Goal: Task Accomplishment & Management: Complete application form

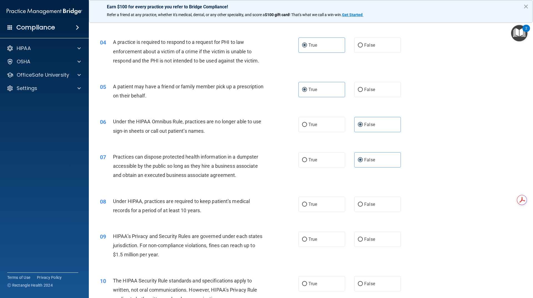
scroll to position [166, 0]
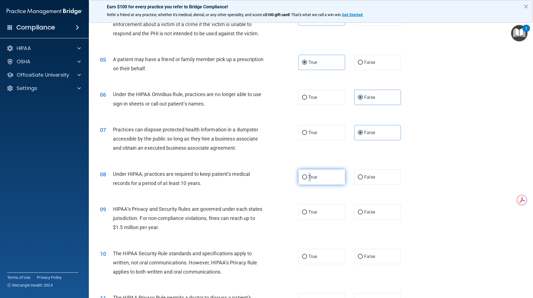
click at [309, 178] on span "True" at bounding box center [312, 176] width 9 height 5
click at [317, 181] on label "True" at bounding box center [321, 176] width 47 height 15
click at [307, 179] on input "True" at bounding box center [304, 177] width 5 height 4
radio input "true"
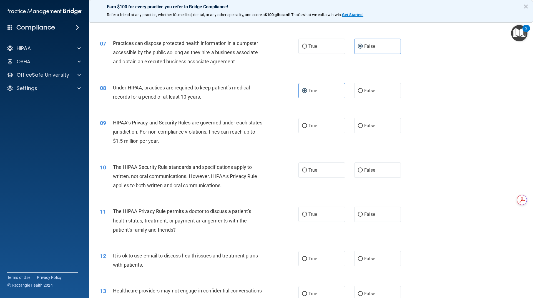
scroll to position [277, 0]
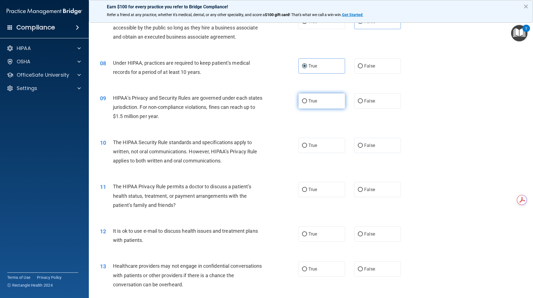
click at [328, 101] on label "True" at bounding box center [321, 100] width 47 height 15
click at [307, 101] on input "True" at bounding box center [304, 101] width 5 height 4
radio input "true"
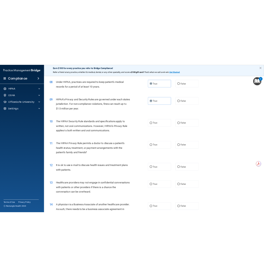
scroll to position [305, 0]
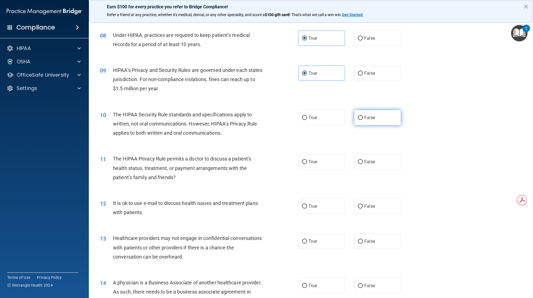
click at [378, 115] on label "False" at bounding box center [377, 117] width 47 height 15
click at [363, 116] on input "False" at bounding box center [360, 118] width 5 height 4
radio input "true"
click at [359, 162] on input "False" at bounding box center [360, 162] width 5 height 4
radio input "true"
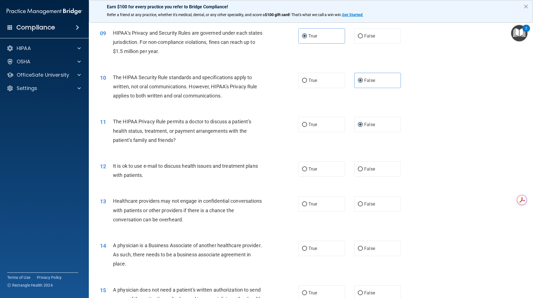
scroll to position [361, 0]
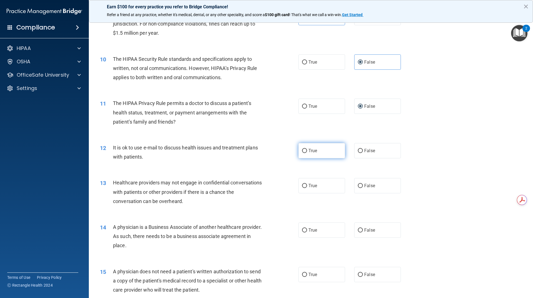
click at [322, 148] on label "True" at bounding box center [321, 150] width 47 height 15
click at [307, 149] on input "True" at bounding box center [304, 151] width 5 height 4
radio input "true"
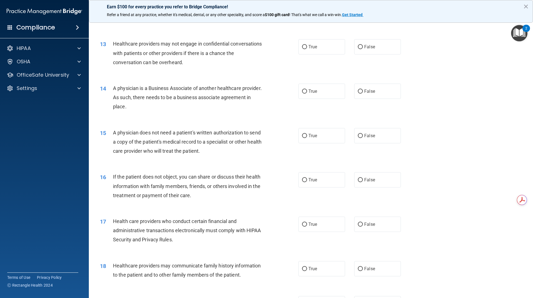
scroll to position [472, 0]
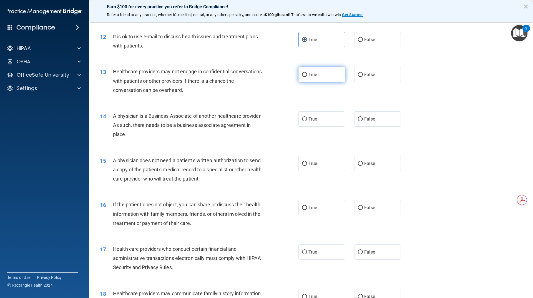
click at [307, 77] on label "True" at bounding box center [321, 74] width 47 height 15
click at [307, 77] on input "True" at bounding box center [304, 75] width 5 height 4
radio input "true"
click at [308, 121] on span "True" at bounding box center [312, 118] width 9 height 5
click at [307, 121] on input "True" at bounding box center [304, 119] width 5 height 4
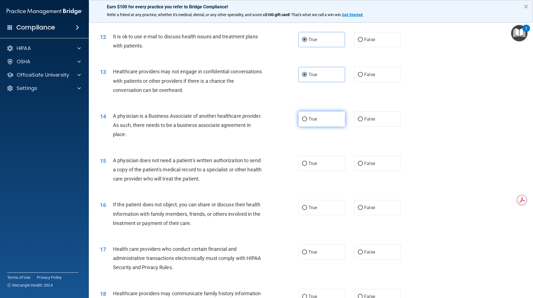
radio input "true"
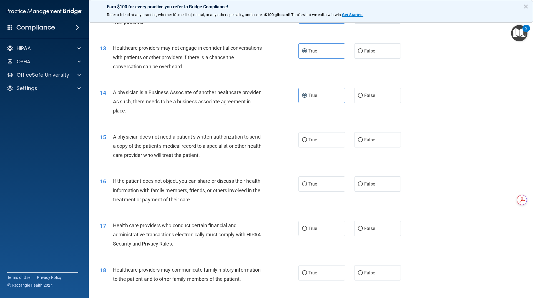
scroll to position [527, 0]
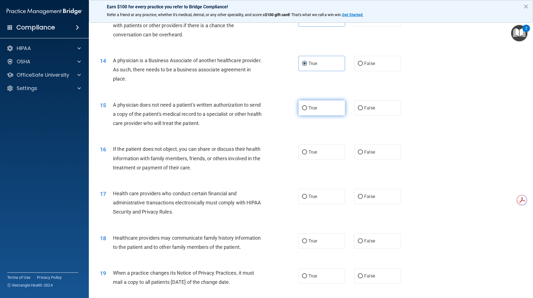
click at [309, 106] on span "True" at bounding box center [312, 107] width 9 height 5
click at [307, 106] on input "True" at bounding box center [304, 108] width 5 height 4
radio input "true"
click at [364, 109] on span "False" at bounding box center [369, 107] width 11 height 5
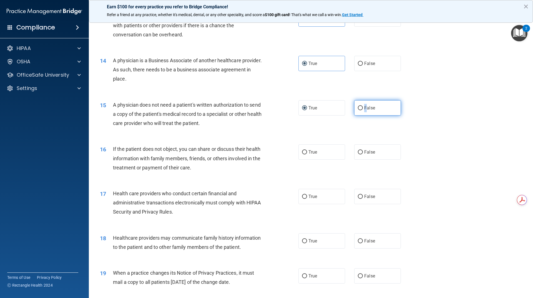
click at [363, 109] on input "False" at bounding box center [360, 108] width 5 height 4
radio input "true"
radio input "false"
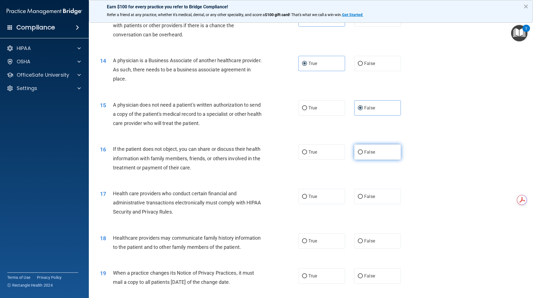
click at [364, 150] on span "False" at bounding box center [369, 151] width 11 height 5
click at [362, 150] on input "False" at bounding box center [360, 152] width 5 height 4
radio input "true"
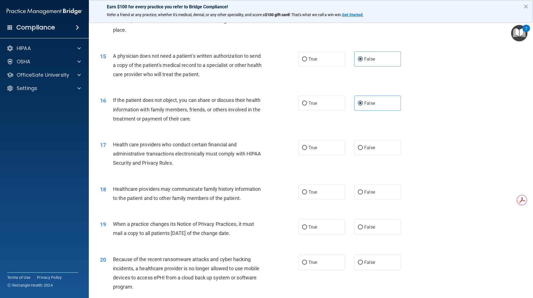
scroll to position [583, 0]
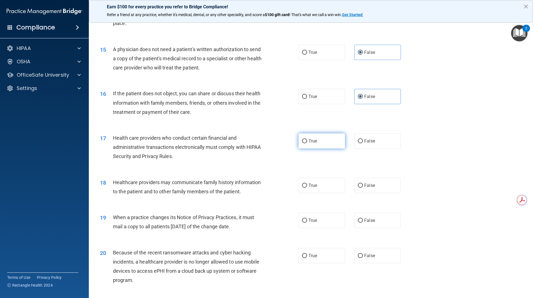
click at [316, 142] on label "True" at bounding box center [321, 140] width 47 height 15
click at [307, 142] on input "True" at bounding box center [304, 141] width 5 height 4
radio input "true"
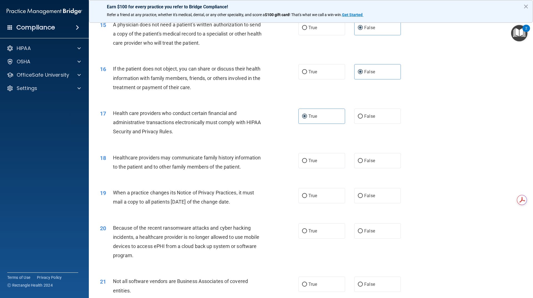
scroll to position [638, 0]
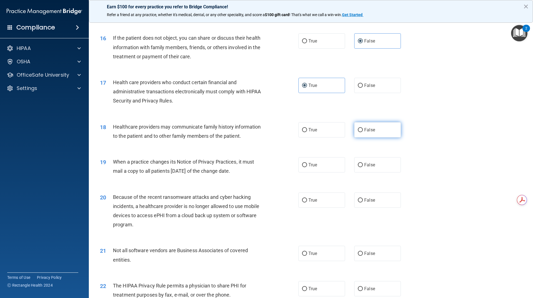
click at [365, 132] on label "False" at bounding box center [377, 129] width 47 height 15
click at [363, 132] on input "False" at bounding box center [360, 130] width 5 height 4
radio input "true"
click at [332, 158] on label "True" at bounding box center [321, 164] width 47 height 15
click at [307, 163] on input "True" at bounding box center [304, 165] width 5 height 4
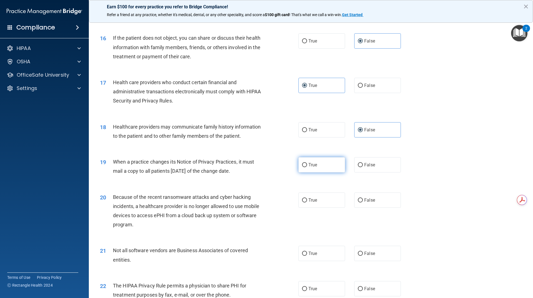
radio input "true"
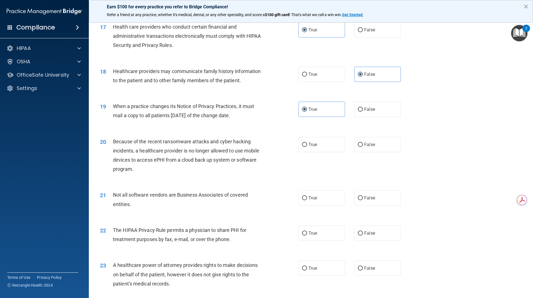
scroll to position [721, 0]
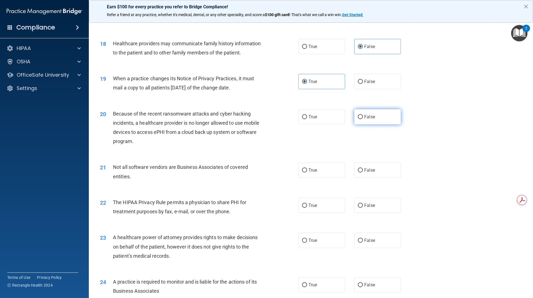
click at [358, 118] on input "False" at bounding box center [360, 117] width 5 height 4
radio input "true"
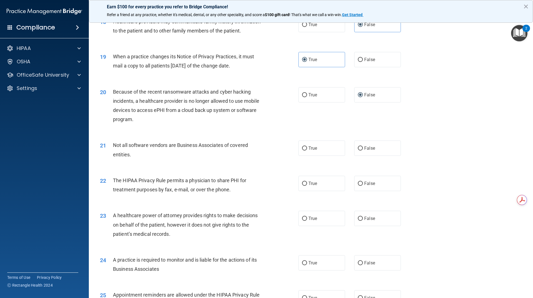
scroll to position [777, 0]
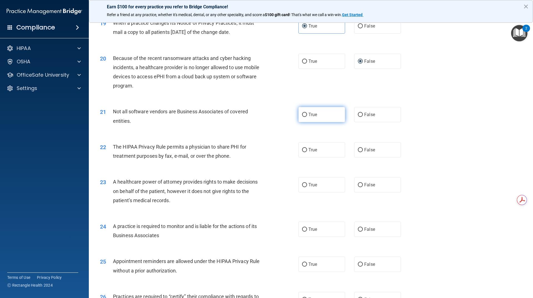
click at [321, 116] on label "True" at bounding box center [321, 114] width 47 height 15
click at [307, 116] on input "True" at bounding box center [304, 115] width 5 height 4
radio input "true"
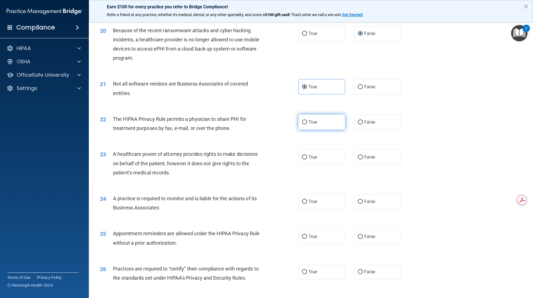
click at [315, 122] on label "True" at bounding box center [321, 121] width 47 height 15
click at [307, 122] on input "True" at bounding box center [304, 122] width 5 height 4
radio input "true"
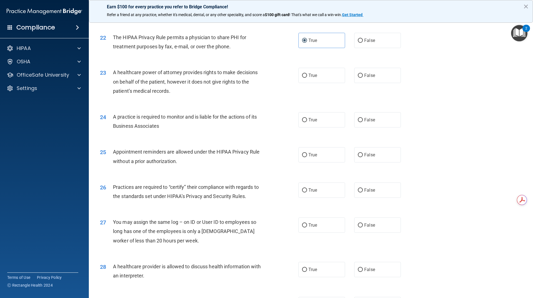
scroll to position [888, 0]
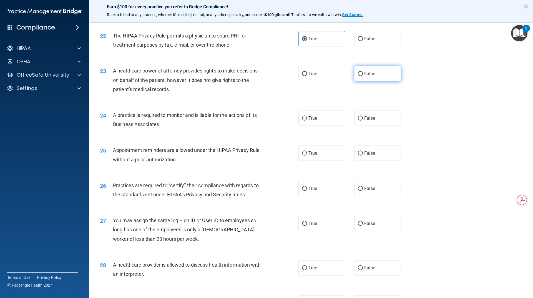
click at [366, 75] on span "False" at bounding box center [369, 73] width 11 height 5
click at [363, 75] on input "False" at bounding box center [360, 74] width 5 height 4
radio input "true"
click at [323, 120] on label "True" at bounding box center [321, 117] width 47 height 15
click at [307, 120] on input "True" at bounding box center [304, 118] width 5 height 4
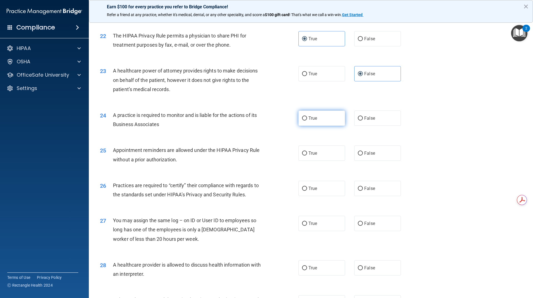
radio input "true"
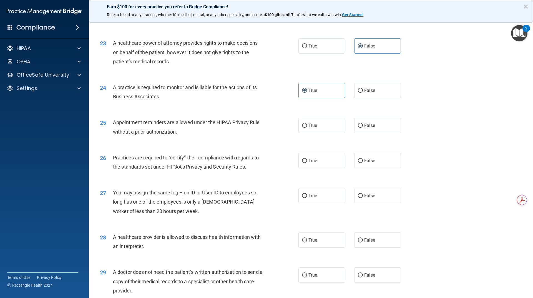
scroll to position [943, 0]
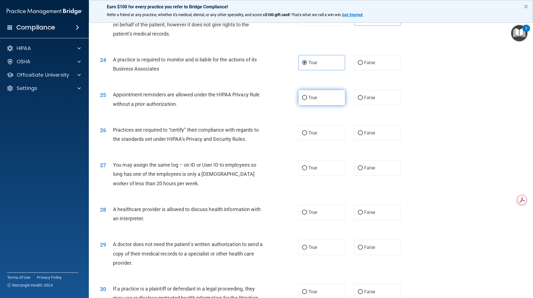
click at [316, 97] on label "True" at bounding box center [321, 97] width 47 height 15
click at [307, 97] on input "True" at bounding box center [304, 98] width 5 height 4
radio input "true"
click at [305, 137] on label "True" at bounding box center [321, 132] width 47 height 15
click at [305, 135] on input "True" at bounding box center [304, 133] width 5 height 4
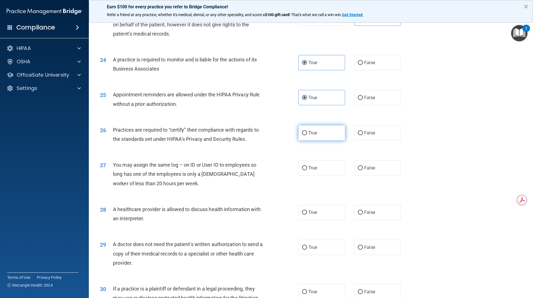
radio input "true"
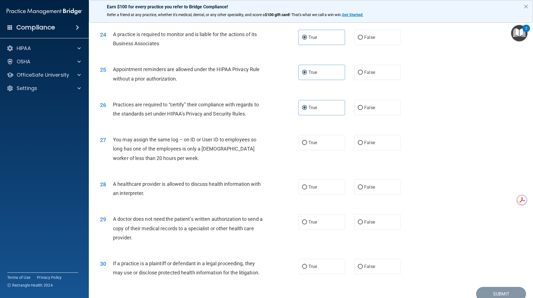
scroll to position [994, 0]
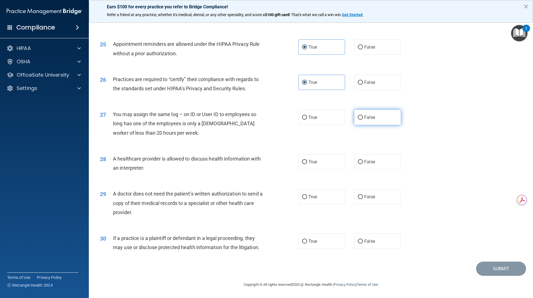
click at [380, 117] on label "False" at bounding box center [377, 117] width 47 height 15
click at [363, 117] on input "False" at bounding box center [360, 117] width 5 height 4
radio input "true"
click at [307, 166] on label "True" at bounding box center [321, 161] width 47 height 15
click at [307, 164] on input "True" at bounding box center [304, 162] width 5 height 4
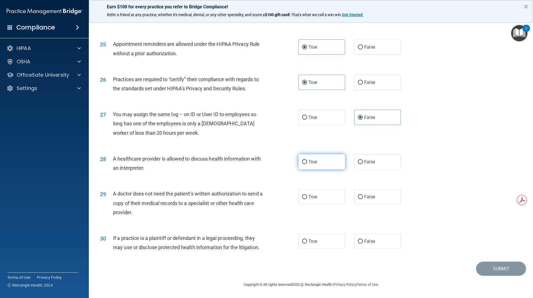
radio input "true"
click at [365, 200] on label "False" at bounding box center [377, 196] width 47 height 15
click at [363, 199] on input "False" at bounding box center [360, 197] width 5 height 4
radio input "true"
click at [360, 239] on label "False" at bounding box center [377, 240] width 47 height 15
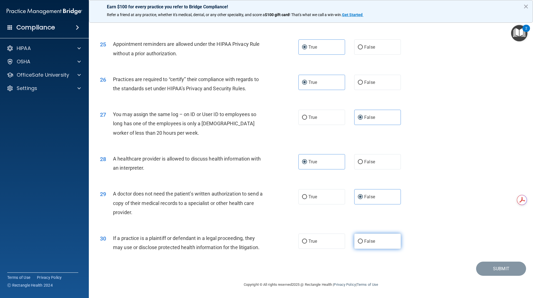
click at [360, 239] on input "False" at bounding box center [360, 241] width 5 height 4
radio input "true"
click at [484, 267] on button "Submit" at bounding box center [501, 268] width 50 height 14
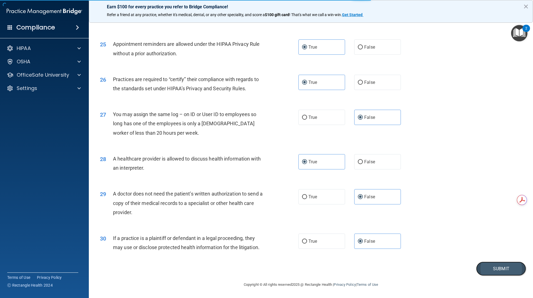
click at [487, 264] on button "Submit" at bounding box center [501, 268] width 50 height 14
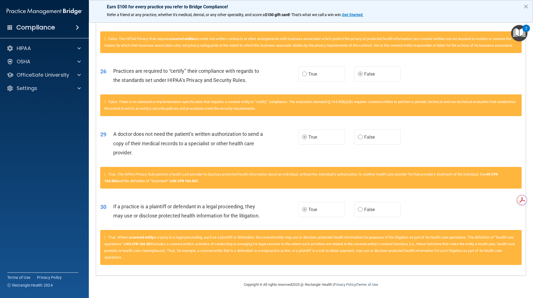
scroll to position [864, 0]
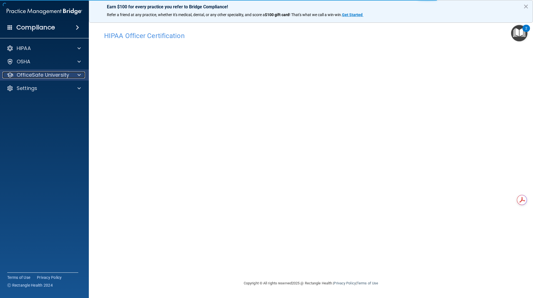
click at [28, 74] on p "OfficeSafe University" at bounding box center [43, 75] width 52 height 7
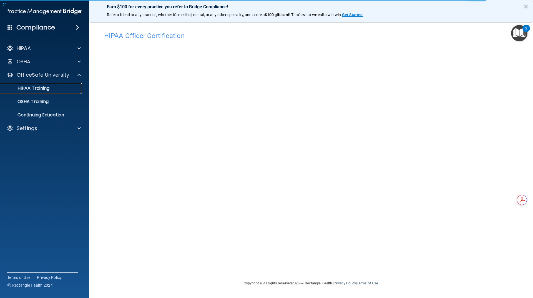
click at [30, 89] on p "HIPAA Training" at bounding box center [27, 88] width 46 height 6
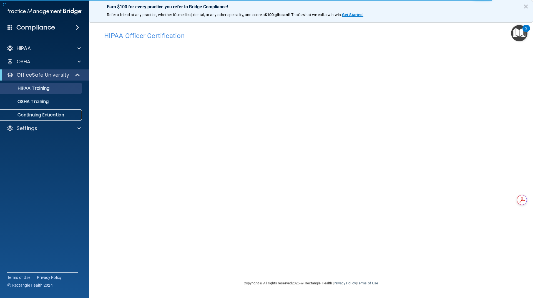
click at [32, 117] on p "Continuing Education" at bounding box center [42, 115] width 76 height 6
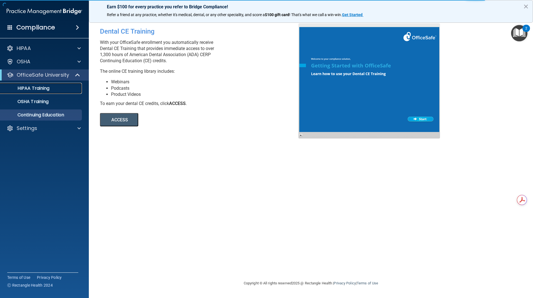
click at [35, 86] on p "HIPAA Training" at bounding box center [27, 88] width 46 height 6
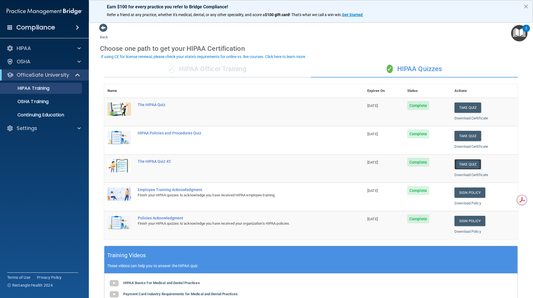
click at [466, 165] on button "Take Quiz" at bounding box center [467, 164] width 27 height 10
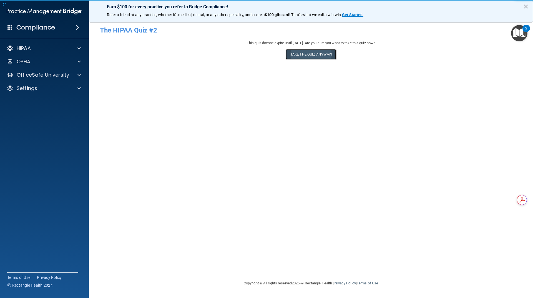
click at [302, 54] on button "Take the quiz anyway!" at bounding box center [310, 54] width 50 height 10
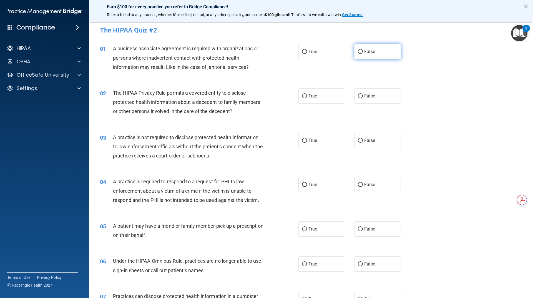
click at [370, 54] on span "False" at bounding box center [369, 51] width 11 height 5
click at [363, 54] on input "False" at bounding box center [360, 52] width 5 height 4
radio input "true"
click at [319, 96] on label "True" at bounding box center [321, 95] width 47 height 15
click at [307, 96] on input "True" at bounding box center [304, 96] width 5 height 4
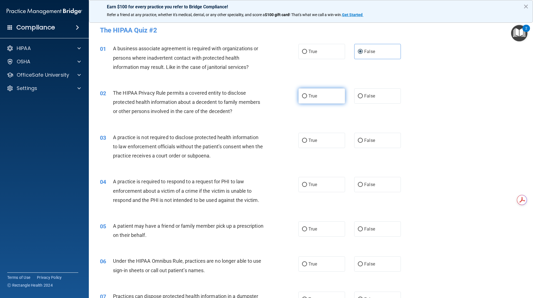
radio input "true"
click at [380, 142] on label "False" at bounding box center [377, 140] width 47 height 15
click at [363, 142] on input "False" at bounding box center [360, 140] width 5 height 4
radio input "true"
click at [313, 188] on label "True" at bounding box center [321, 184] width 47 height 15
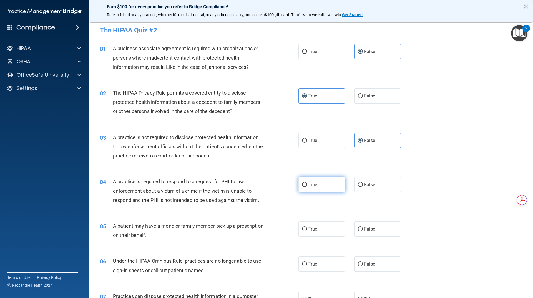
click at [307, 187] on input "True" at bounding box center [304, 185] width 5 height 4
radio input "true"
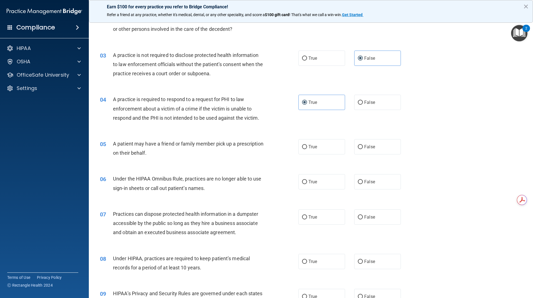
scroll to position [83, 0]
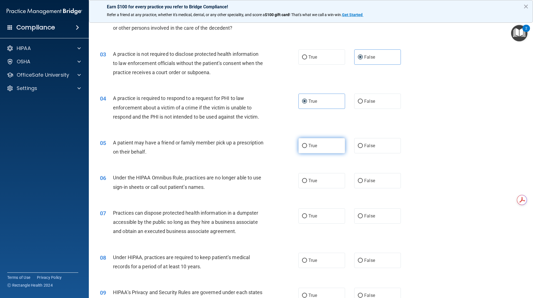
click at [319, 149] on label "True" at bounding box center [321, 145] width 47 height 15
click at [307, 148] on input "True" at bounding box center [304, 146] width 5 height 4
radio input "true"
click at [375, 182] on label "False" at bounding box center [377, 180] width 47 height 15
click at [363, 182] on input "False" at bounding box center [360, 181] width 5 height 4
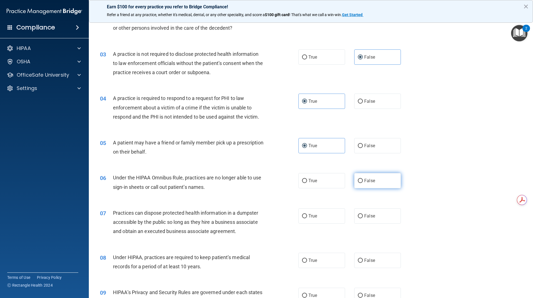
radio input "true"
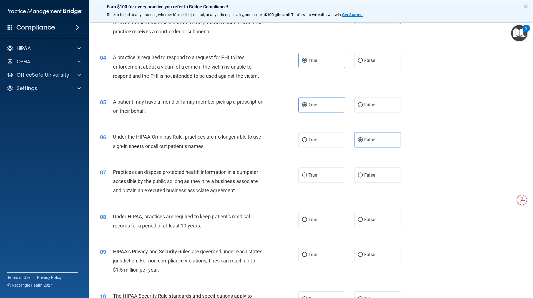
scroll to position [139, 0]
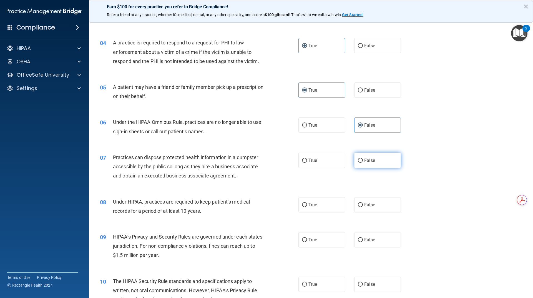
click at [397, 159] on label "False" at bounding box center [377, 160] width 47 height 15
click at [363, 159] on input "False" at bounding box center [360, 160] width 5 height 4
radio input "true"
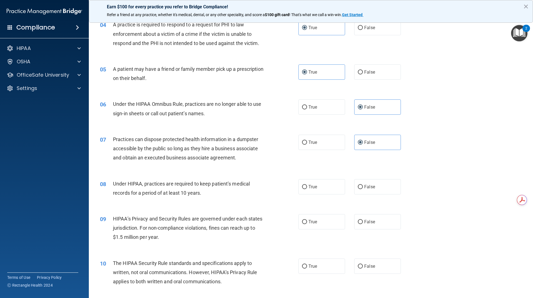
scroll to position [166, 0]
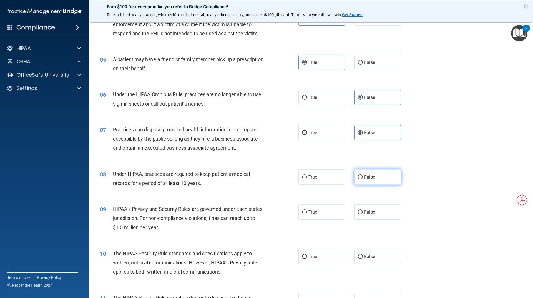
click at [377, 175] on label "False" at bounding box center [377, 176] width 47 height 15
click at [363, 175] on input "False" at bounding box center [360, 177] width 5 height 4
radio input "true"
click at [376, 208] on label "False" at bounding box center [377, 211] width 47 height 15
click at [363, 210] on input "False" at bounding box center [360, 212] width 5 height 4
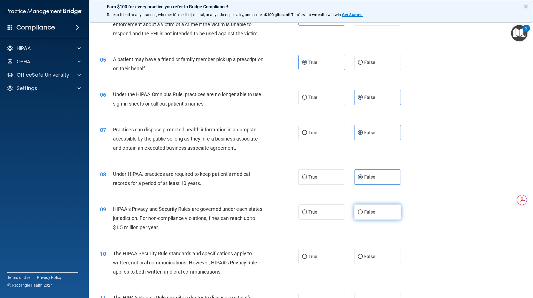
radio input "true"
click at [314, 259] on span "True" at bounding box center [312, 256] width 9 height 5
click at [307, 259] on input "True" at bounding box center [304, 256] width 5 height 4
radio input "true"
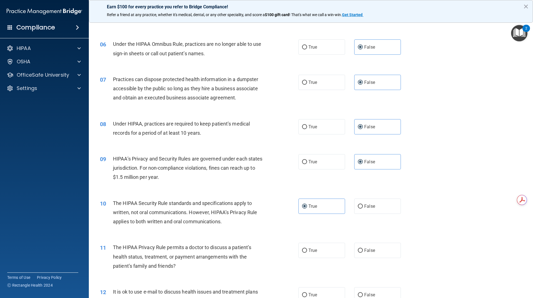
scroll to position [305, 0]
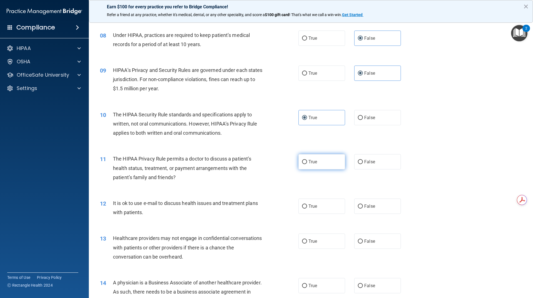
click at [313, 163] on span "True" at bounding box center [312, 161] width 9 height 5
click at [307, 163] on input "True" at bounding box center [304, 162] width 5 height 4
radio input "true"
click at [318, 206] on label "True" at bounding box center [321, 205] width 47 height 15
click at [307, 206] on input "True" at bounding box center [304, 206] width 5 height 4
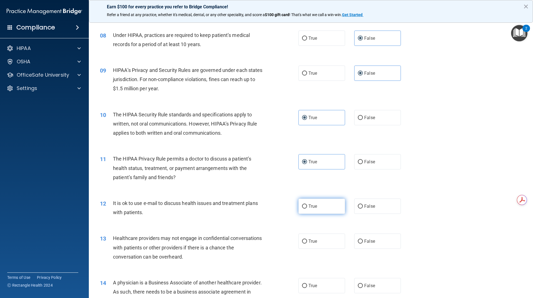
radio input "true"
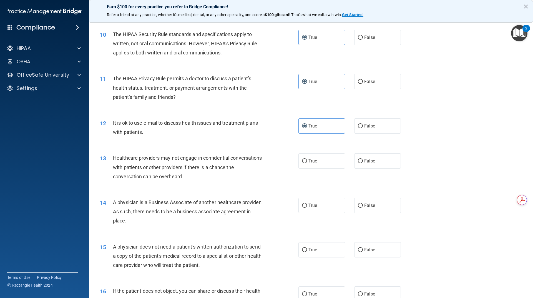
scroll to position [388, 0]
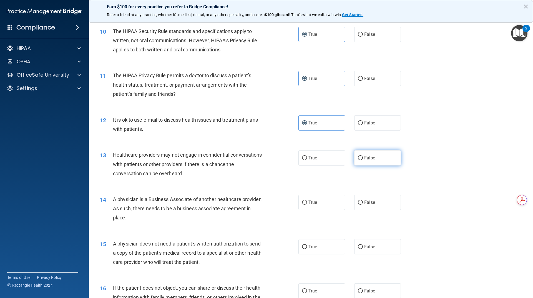
click at [383, 160] on label "False" at bounding box center [377, 157] width 47 height 15
click at [363, 160] on input "False" at bounding box center [360, 158] width 5 height 4
radio input "true"
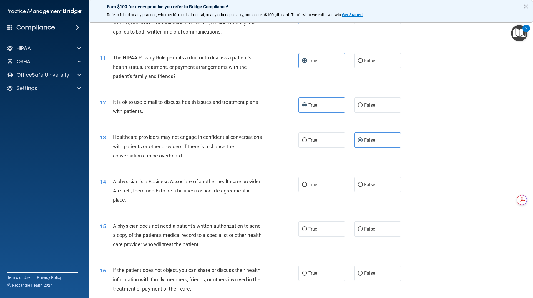
scroll to position [416, 0]
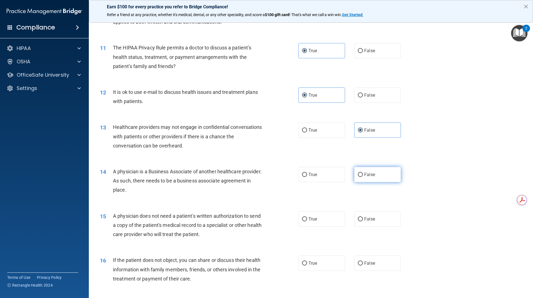
click at [375, 171] on label "False" at bounding box center [377, 174] width 47 height 15
click at [363, 173] on input "False" at bounding box center [360, 175] width 5 height 4
radio input "true"
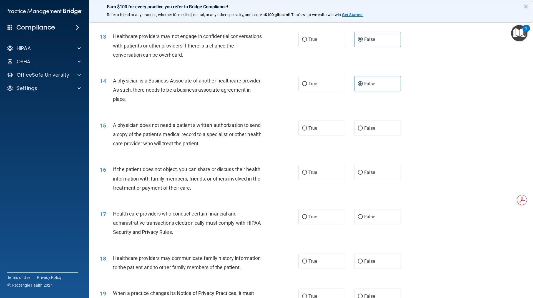
scroll to position [527, 0]
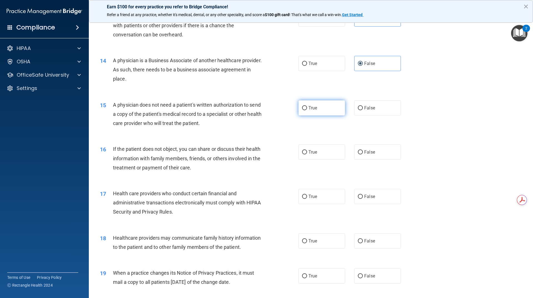
click at [316, 107] on label "True" at bounding box center [321, 107] width 47 height 15
click at [307, 107] on input "True" at bounding box center [304, 108] width 5 height 4
radio input "true"
click at [317, 152] on label "True" at bounding box center [321, 151] width 47 height 15
click at [307, 152] on input "True" at bounding box center [304, 152] width 5 height 4
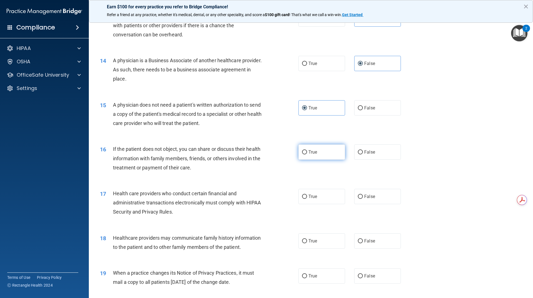
radio input "true"
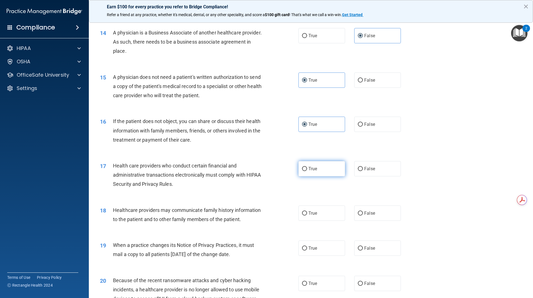
click at [319, 173] on label "True" at bounding box center [321, 168] width 47 height 15
click at [307, 171] on input "True" at bounding box center [304, 169] width 5 height 4
radio input "true"
click at [308, 214] on span "True" at bounding box center [312, 212] width 9 height 5
click at [307, 214] on input "True" at bounding box center [304, 213] width 5 height 4
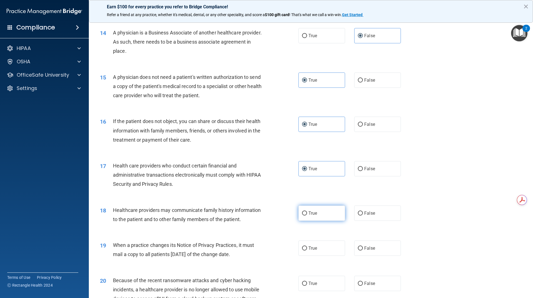
radio input "true"
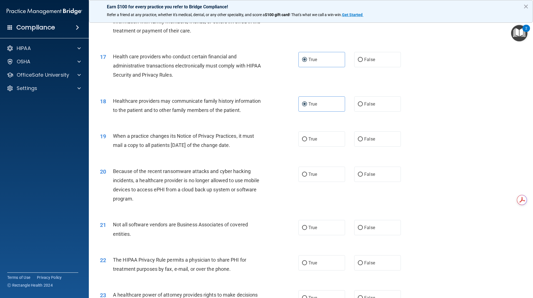
scroll to position [694, 0]
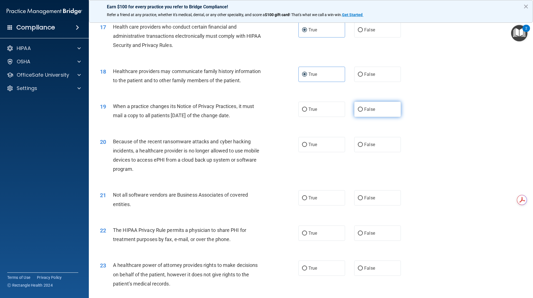
click at [364, 107] on span "False" at bounding box center [369, 109] width 11 height 5
click at [362, 107] on input "False" at bounding box center [360, 109] width 5 height 4
radio input "true"
click at [365, 148] on label "False" at bounding box center [377, 144] width 47 height 15
click at [363, 147] on input "False" at bounding box center [360, 145] width 5 height 4
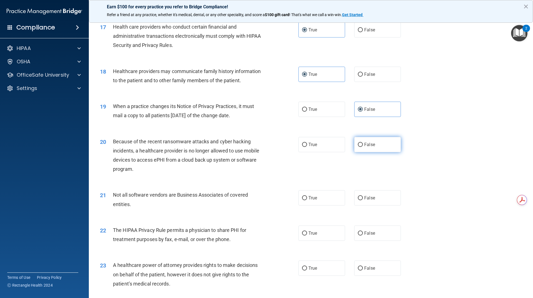
radio input "true"
click at [319, 198] on label "True" at bounding box center [321, 197] width 47 height 15
click at [307, 198] on input "True" at bounding box center [304, 198] width 5 height 4
radio input "true"
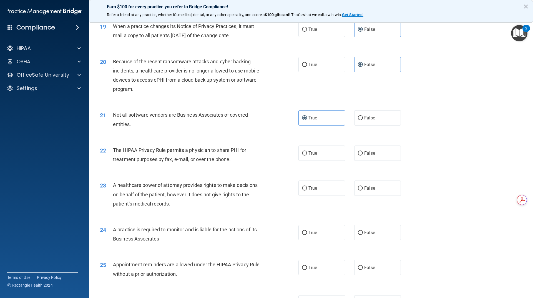
scroll to position [777, 0]
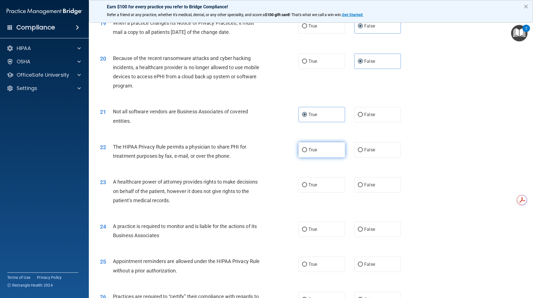
click at [309, 152] on label "True" at bounding box center [321, 149] width 47 height 15
click at [307, 152] on input "True" at bounding box center [304, 150] width 5 height 4
radio input "true"
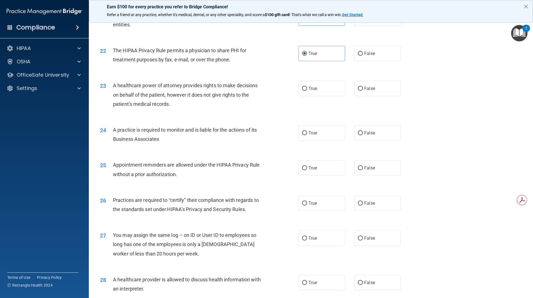
scroll to position [860, 0]
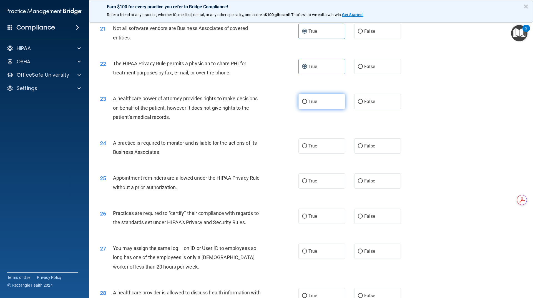
click at [302, 104] on input "True" at bounding box center [304, 102] width 5 height 4
radio input "true"
click at [368, 148] on span "False" at bounding box center [369, 145] width 11 height 5
click at [363, 148] on input "False" at bounding box center [360, 146] width 5 height 4
radio input "true"
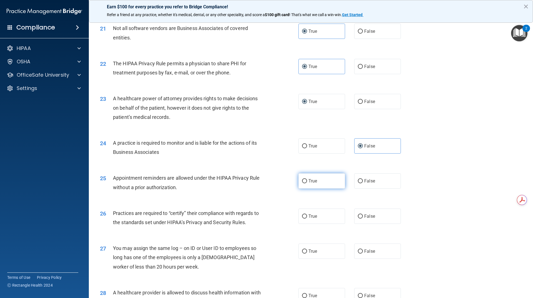
click at [322, 181] on label "True" at bounding box center [321, 180] width 47 height 15
click at [307, 181] on input "True" at bounding box center [304, 181] width 5 height 4
radio input "true"
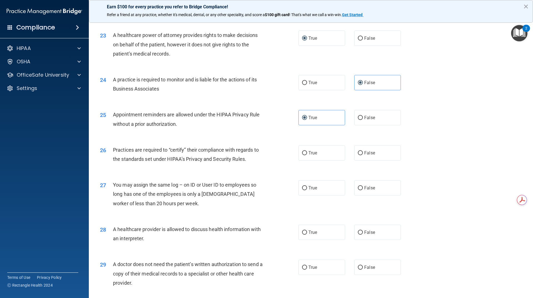
scroll to position [943, 0]
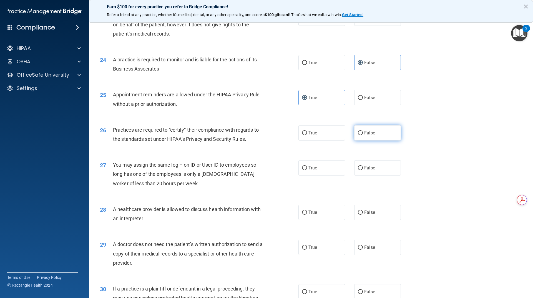
click at [376, 136] on label "False" at bounding box center [377, 132] width 47 height 15
click at [363, 135] on input "False" at bounding box center [360, 133] width 5 height 4
radio input "true"
click at [386, 167] on label "False" at bounding box center [377, 167] width 47 height 15
click at [363, 167] on input "False" at bounding box center [360, 168] width 5 height 4
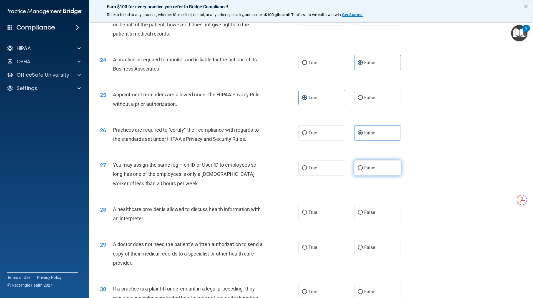
radio input "true"
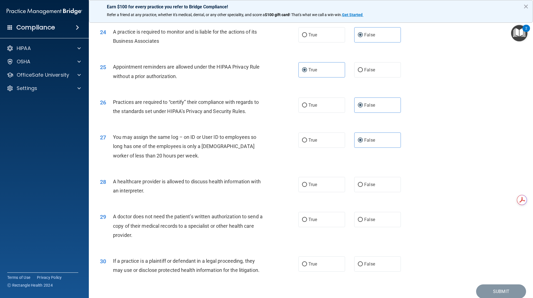
scroll to position [994, 0]
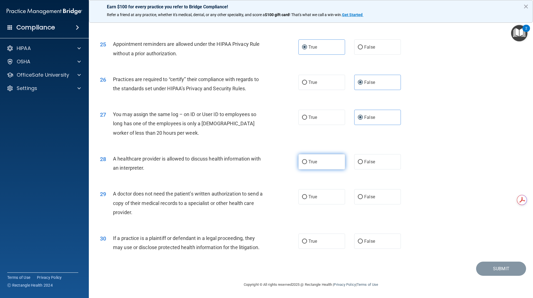
click at [313, 159] on label "True" at bounding box center [321, 161] width 47 height 15
click at [307, 160] on input "True" at bounding box center [304, 162] width 5 height 4
radio input "true"
click at [324, 199] on label "True" at bounding box center [321, 196] width 47 height 15
click at [307, 199] on input "True" at bounding box center [304, 197] width 5 height 4
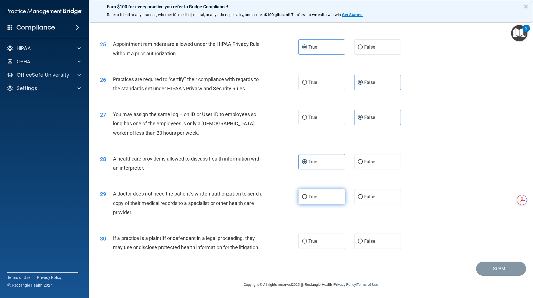
radio input "true"
click at [314, 243] on span "True" at bounding box center [312, 240] width 9 height 5
click at [307, 243] on input "True" at bounding box center [304, 241] width 5 height 4
radio input "true"
click at [487, 269] on button "Submit" at bounding box center [501, 268] width 50 height 14
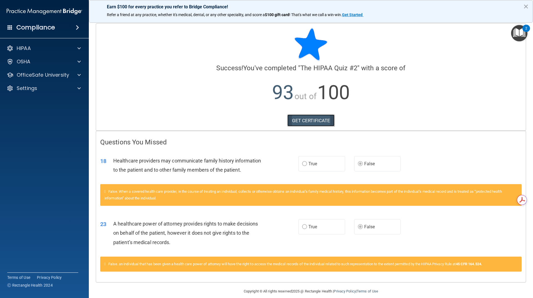
click at [294, 120] on link "GET CERTIFICATE" at bounding box center [310, 120] width 47 height 12
click at [32, 78] on div "OfficeSafe University" at bounding box center [44, 74] width 89 height 11
click at [35, 75] on p "OfficeSafe University" at bounding box center [43, 75] width 52 height 7
click at [33, 89] on p "HIPAA Training" at bounding box center [27, 88] width 46 height 6
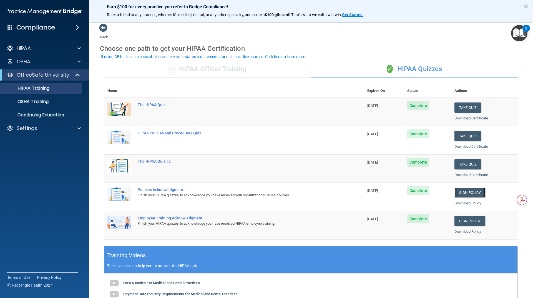
click at [463, 192] on link "Sign Policy" at bounding box center [469, 192] width 31 height 10
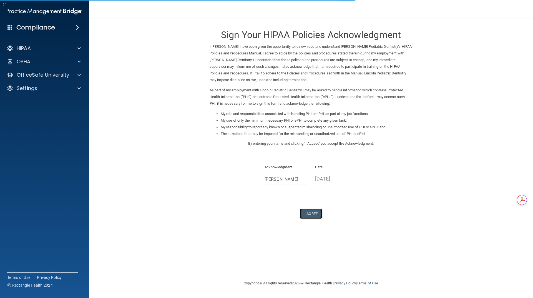
click at [308, 215] on button "I Agree" at bounding box center [311, 213] width 22 height 10
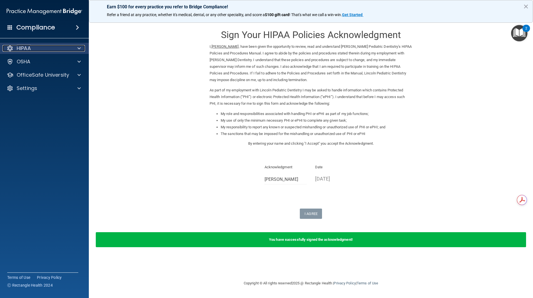
click at [30, 45] on p "HIPAA" at bounding box center [24, 48] width 14 height 7
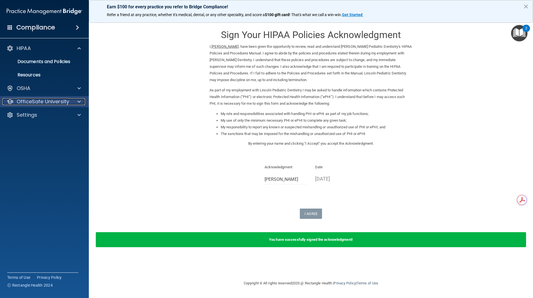
click at [32, 104] on p "OfficeSafe University" at bounding box center [43, 101] width 52 height 7
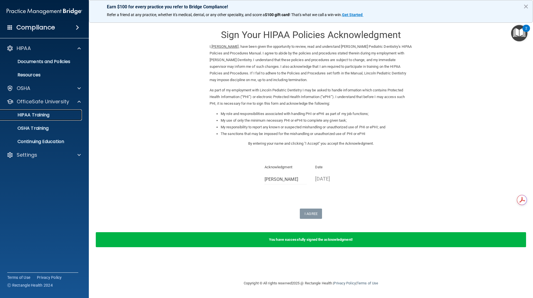
click at [36, 117] on p "HIPAA Training" at bounding box center [27, 115] width 46 height 6
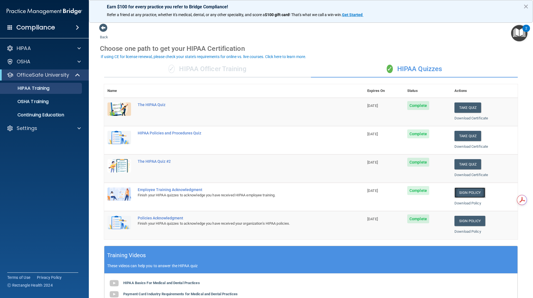
click at [468, 188] on link "Sign Policy" at bounding box center [469, 192] width 31 height 10
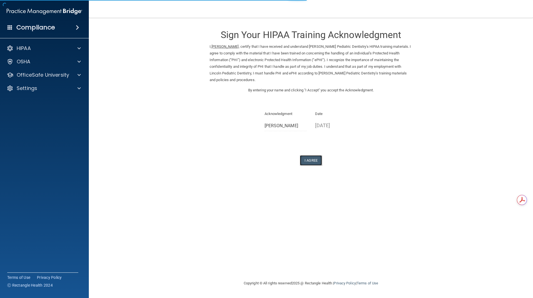
click at [312, 159] on button "I Agree" at bounding box center [311, 160] width 22 height 10
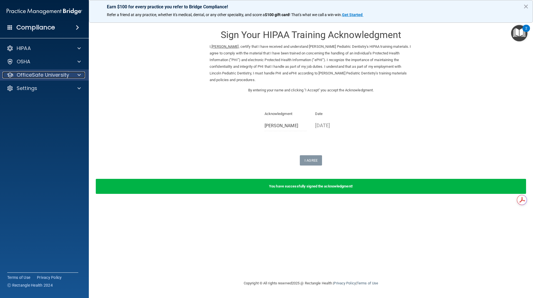
click at [36, 75] on p "OfficeSafe University" at bounding box center [43, 75] width 52 height 7
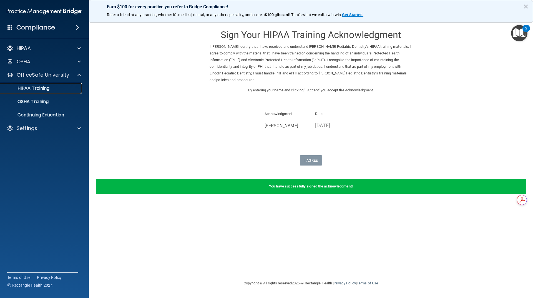
click at [29, 88] on p "HIPAA Training" at bounding box center [27, 88] width 46 height 6
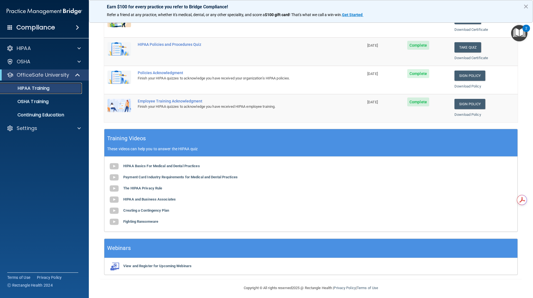
scroll to position [120, 0]
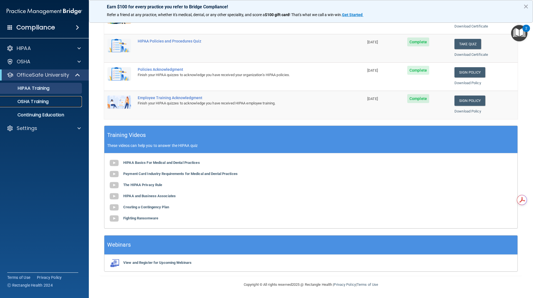
click at [35, 104] on p "OSHA Training" at bounding box center [26, 102] width 45 height 6
